Goal: Communication & Community: Answer question/provide support

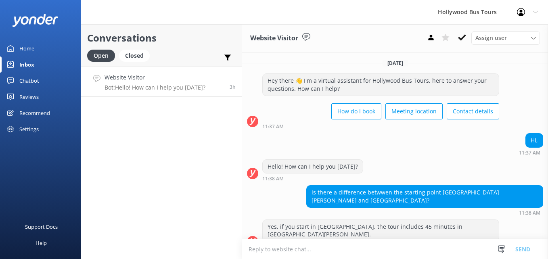
scroll to position [291, 0]
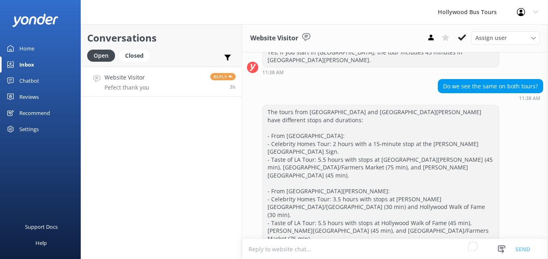
click at [197, 88] on link "Website Visitor Pefect thank you Reply 3h" at bounding box center [161, 82] width 161 height 30
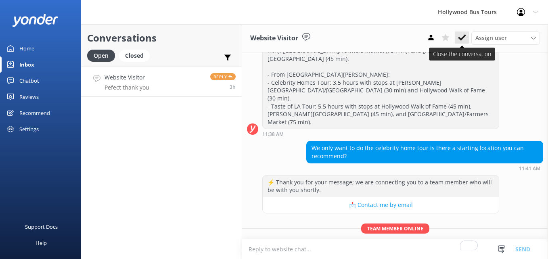
click at [463, 37] on use at bounding box center [462, 37] width 8 height 6
